Goal: Transaction & Acquisition: Purchase product/service

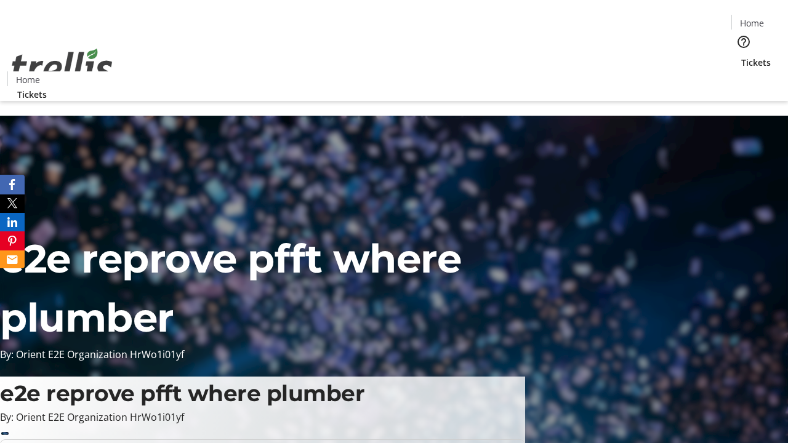
click at [741, 56] on span "Tickets" at bounding box center [756, 62] width 30 height 13
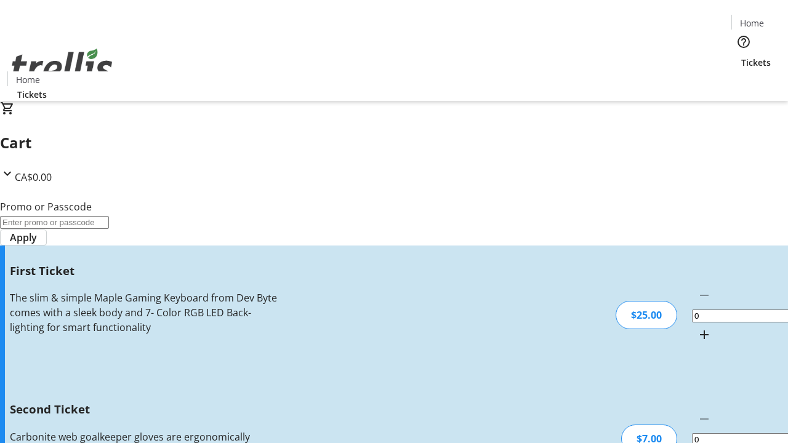
click at [697, 327] on mat-icon "Increment by one" at bounding box center [704, 334] width 15 height 15
type input "1"
type input "2"
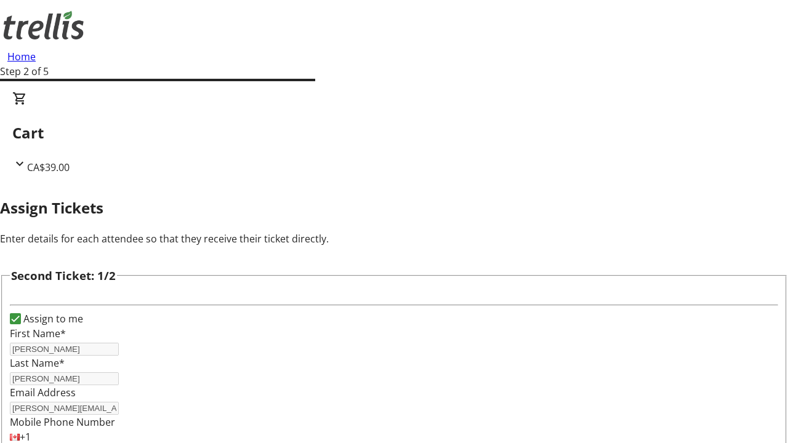
type input "[PERSON_NAME]"
type input "[PERSON_NAME][EMAIL_ADDRESS][DOMAIN_NAME]"
